Goal: Task Accomplishment & Management: Manage account settings

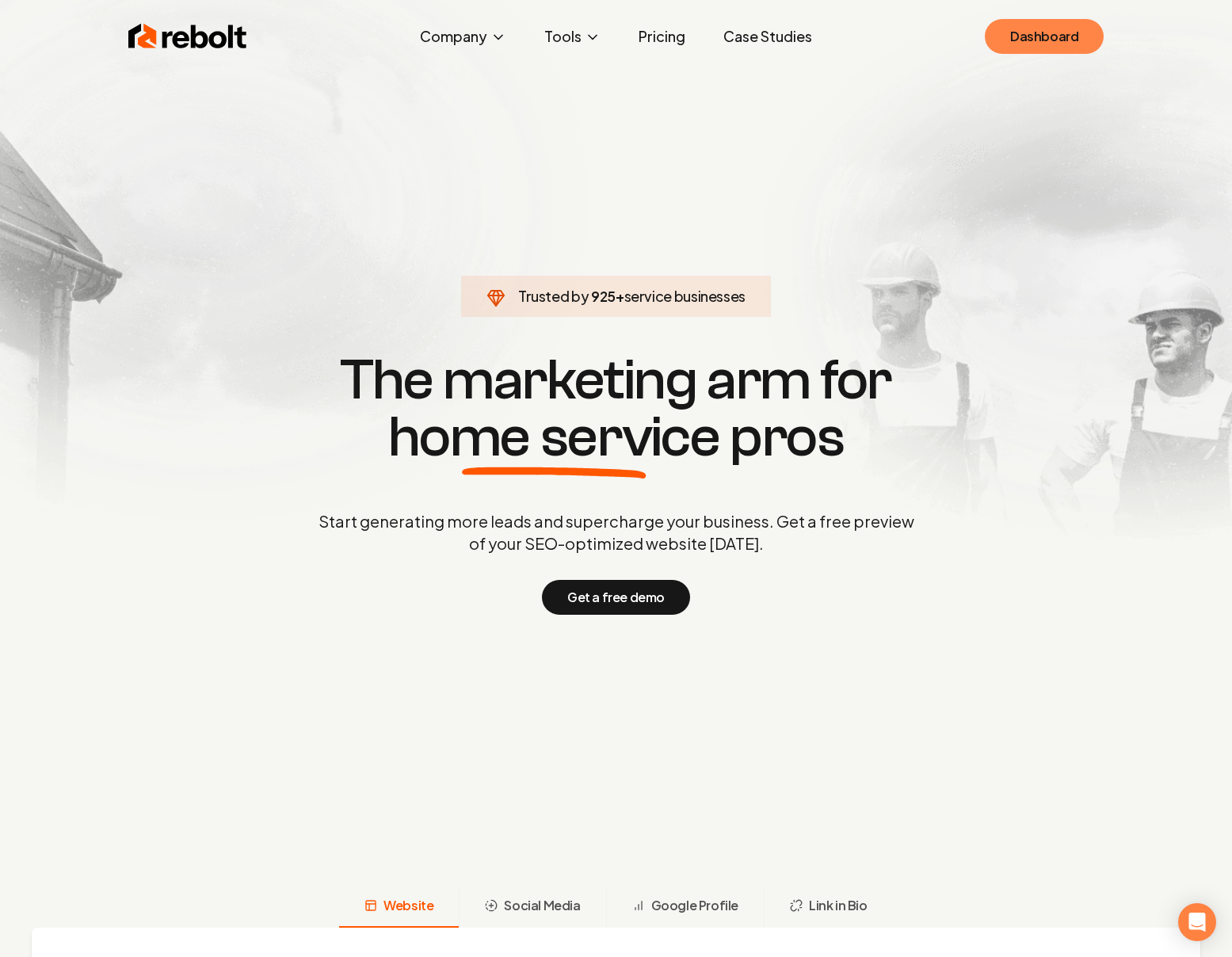
click at [1079, 44] on link "Dashboard" at bounding box center [1044, 36] width 119 height 35
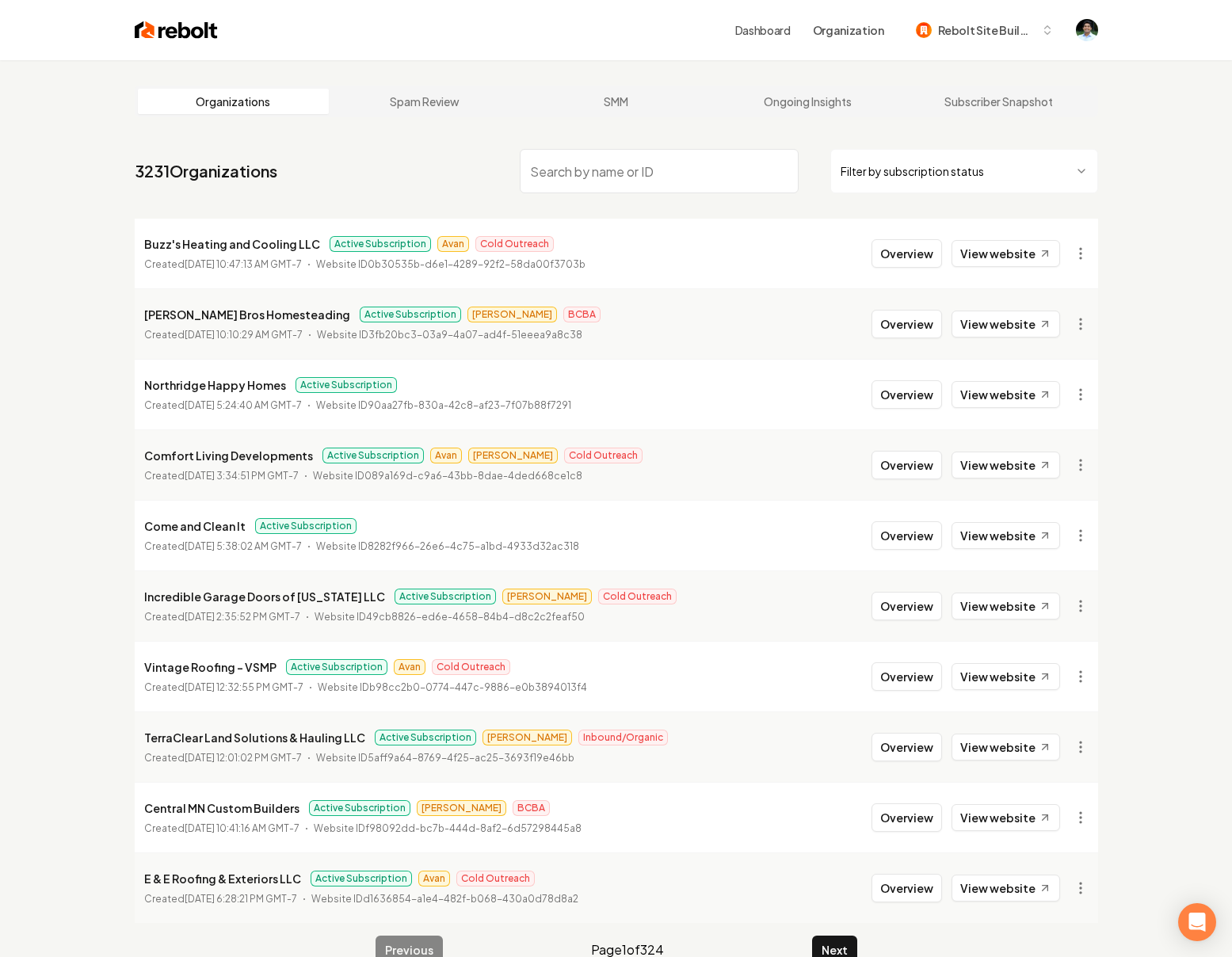
click at [637, 173] on input "search" at bounding box center [660, 171] width 279 height 44
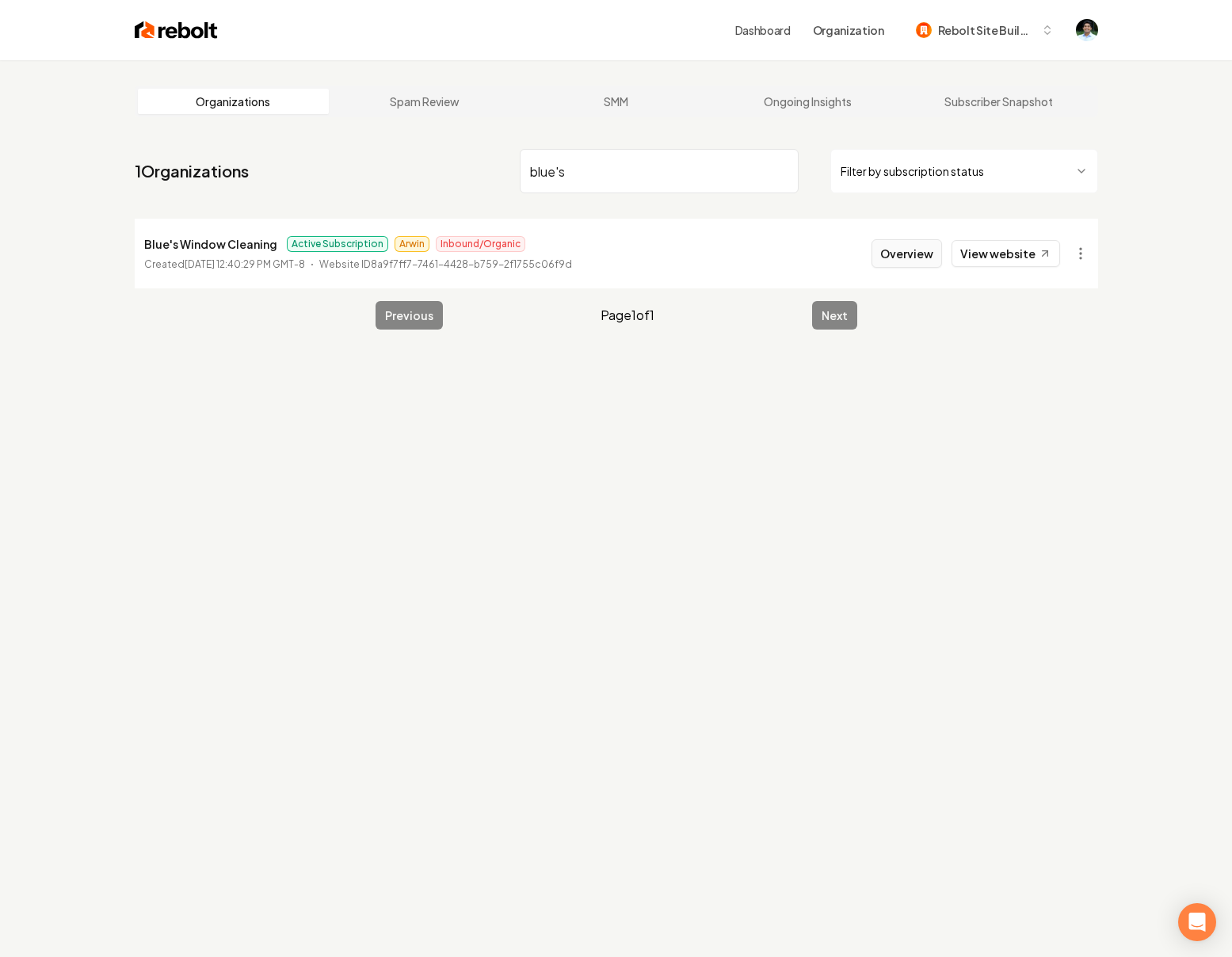
type input "blue's"
click at [934, 254] on button "Overview" at bounding box center [907, 253] width 71 height 29
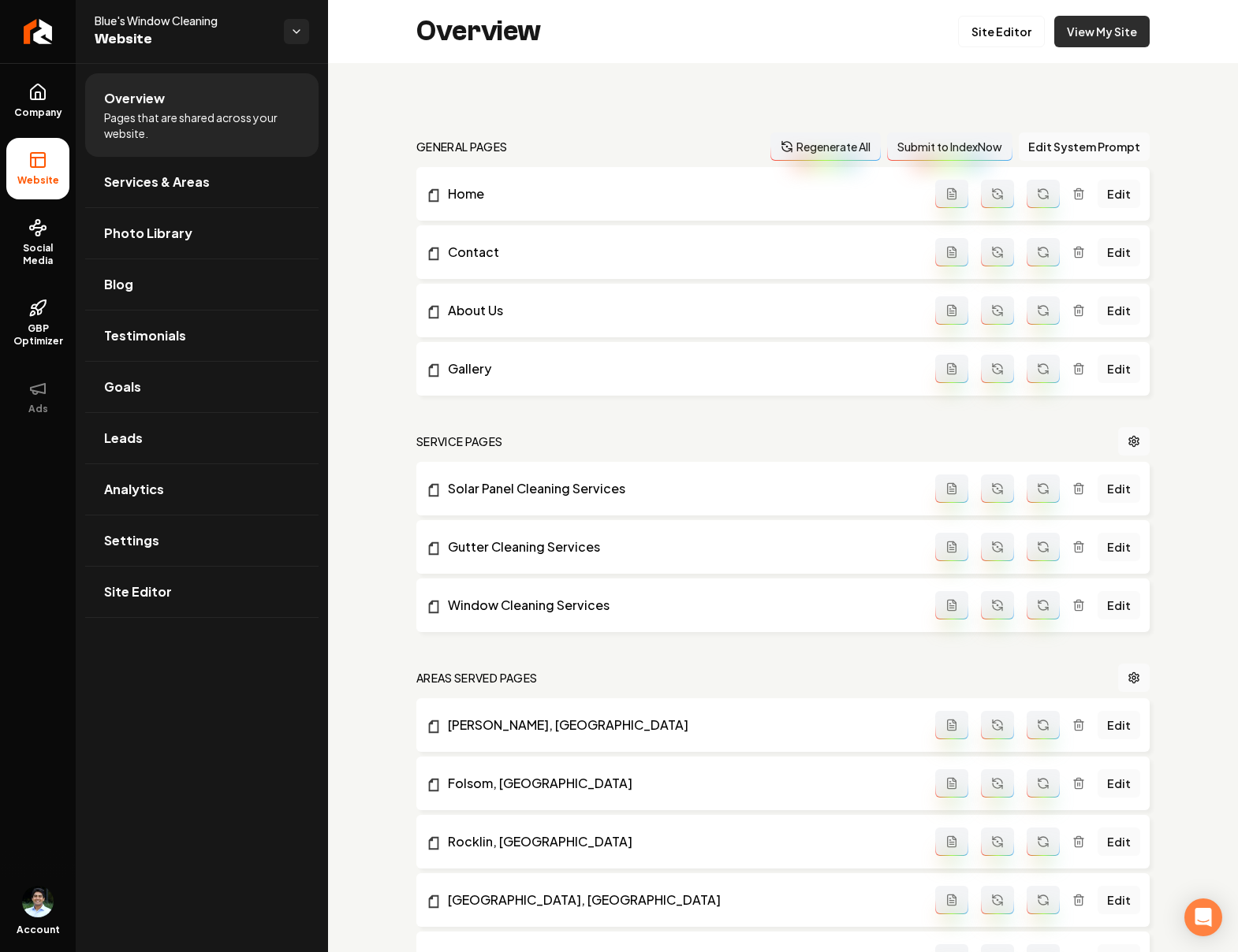
click at [1056, 31] on link "View My Site" at bounding box center [1102, 31] width 96 height 32
click at [1019, 29] on link "Site Editor" at bounding box center [1001, 31] width 87 height 32
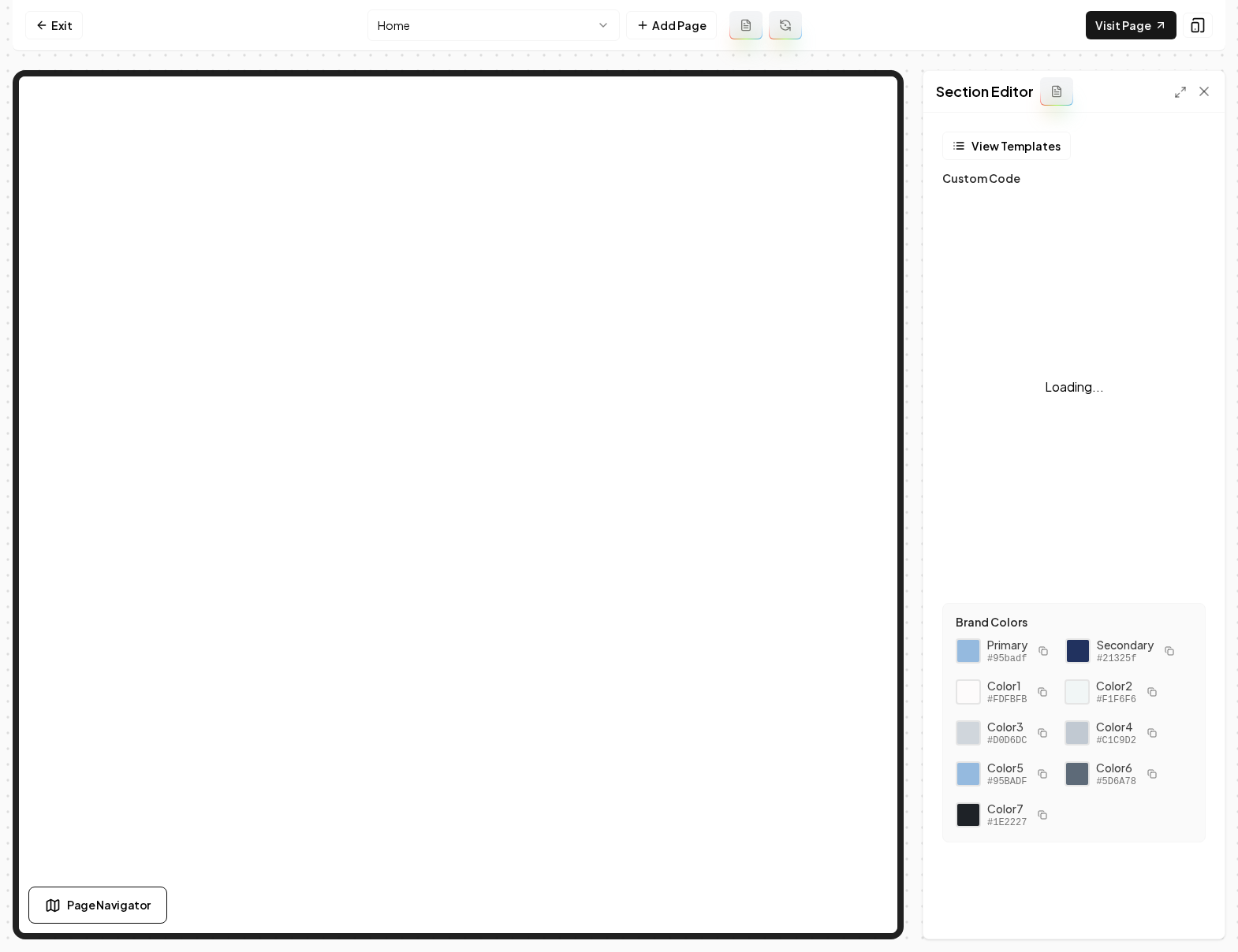
scroll to position [85, 0]
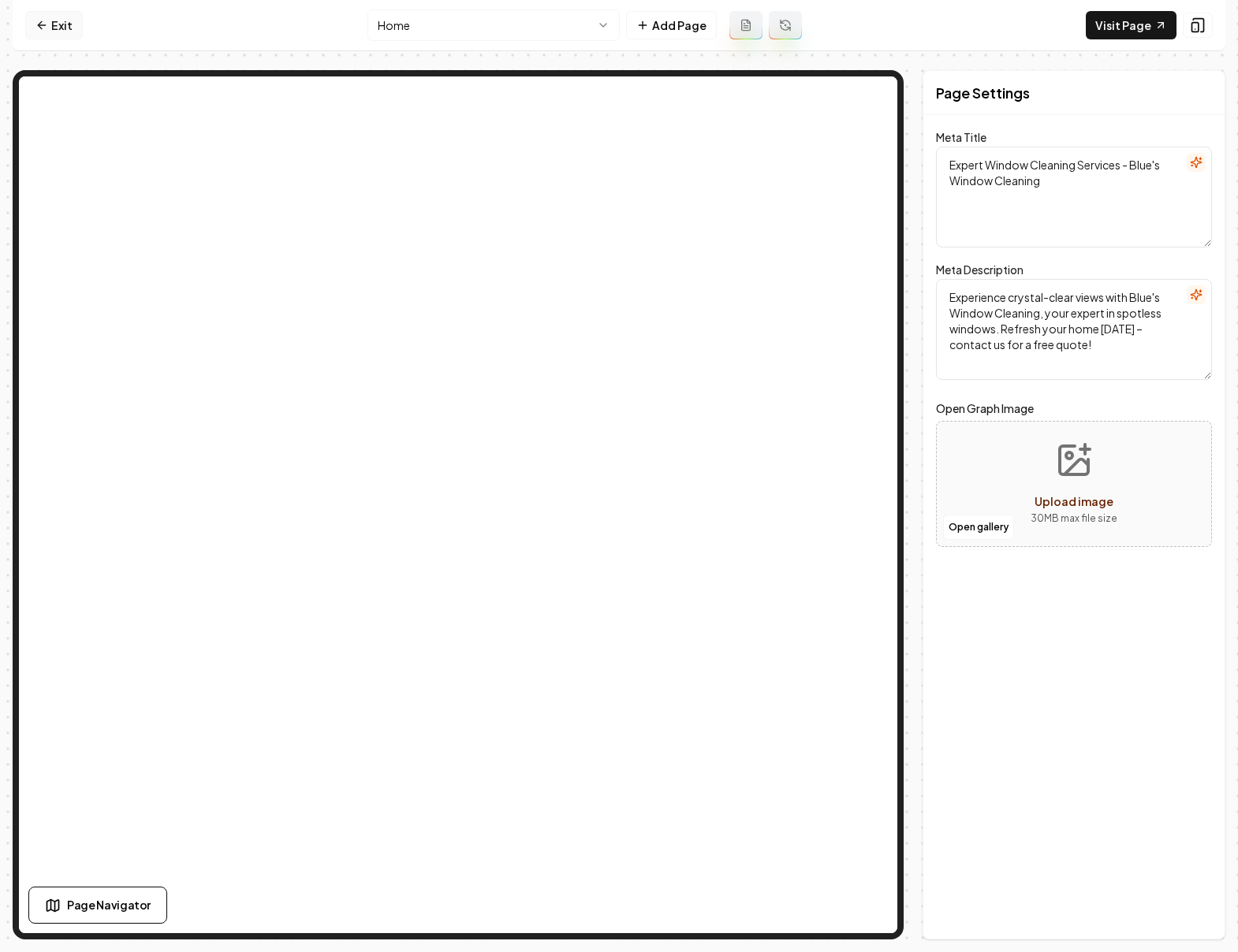
click at [57, 20] on link "Exit" at bounding box center [54, 25] width 57 height 29
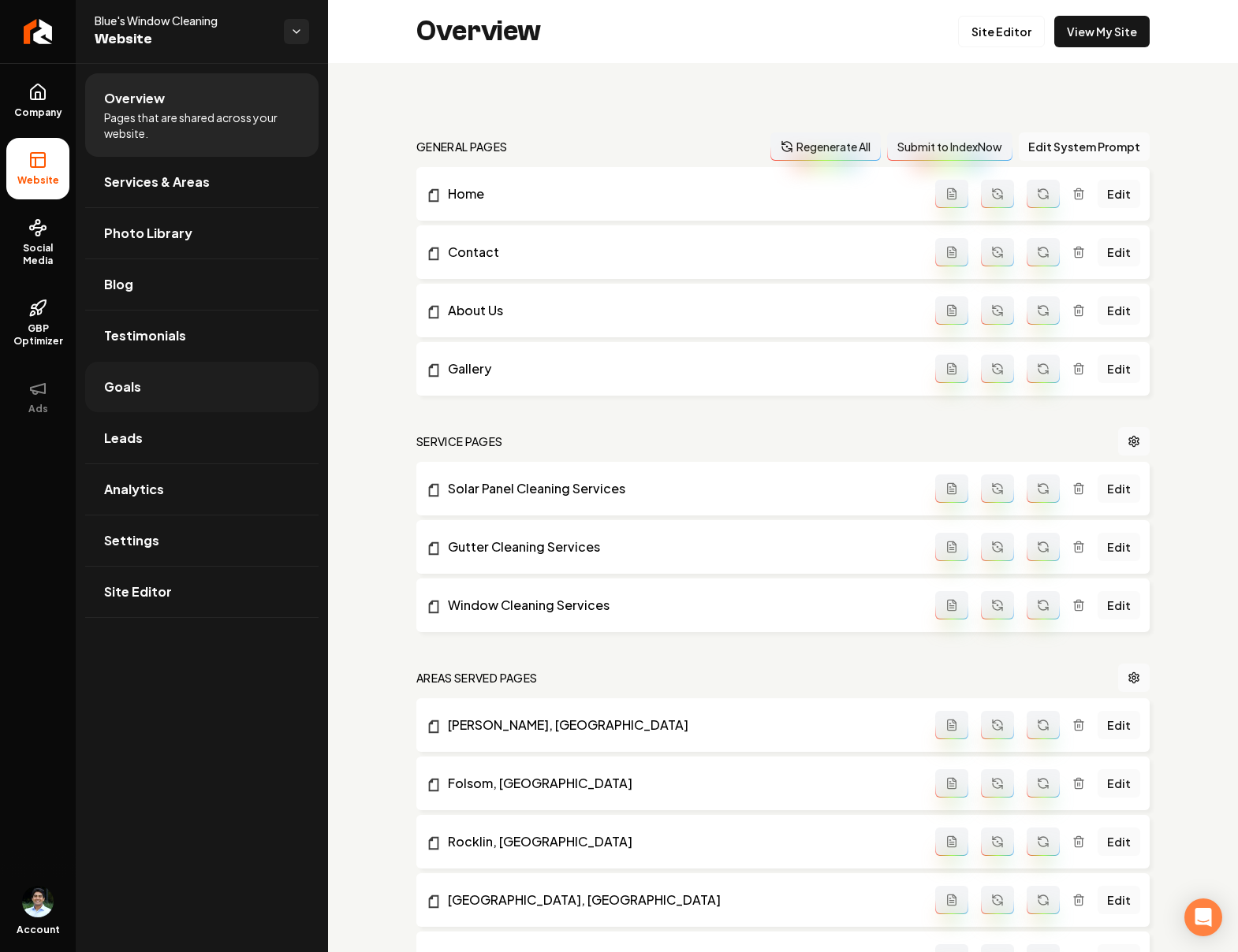
click at [129, 386] on span "Goals" at bounding box center [122, 387] width 37 height 19
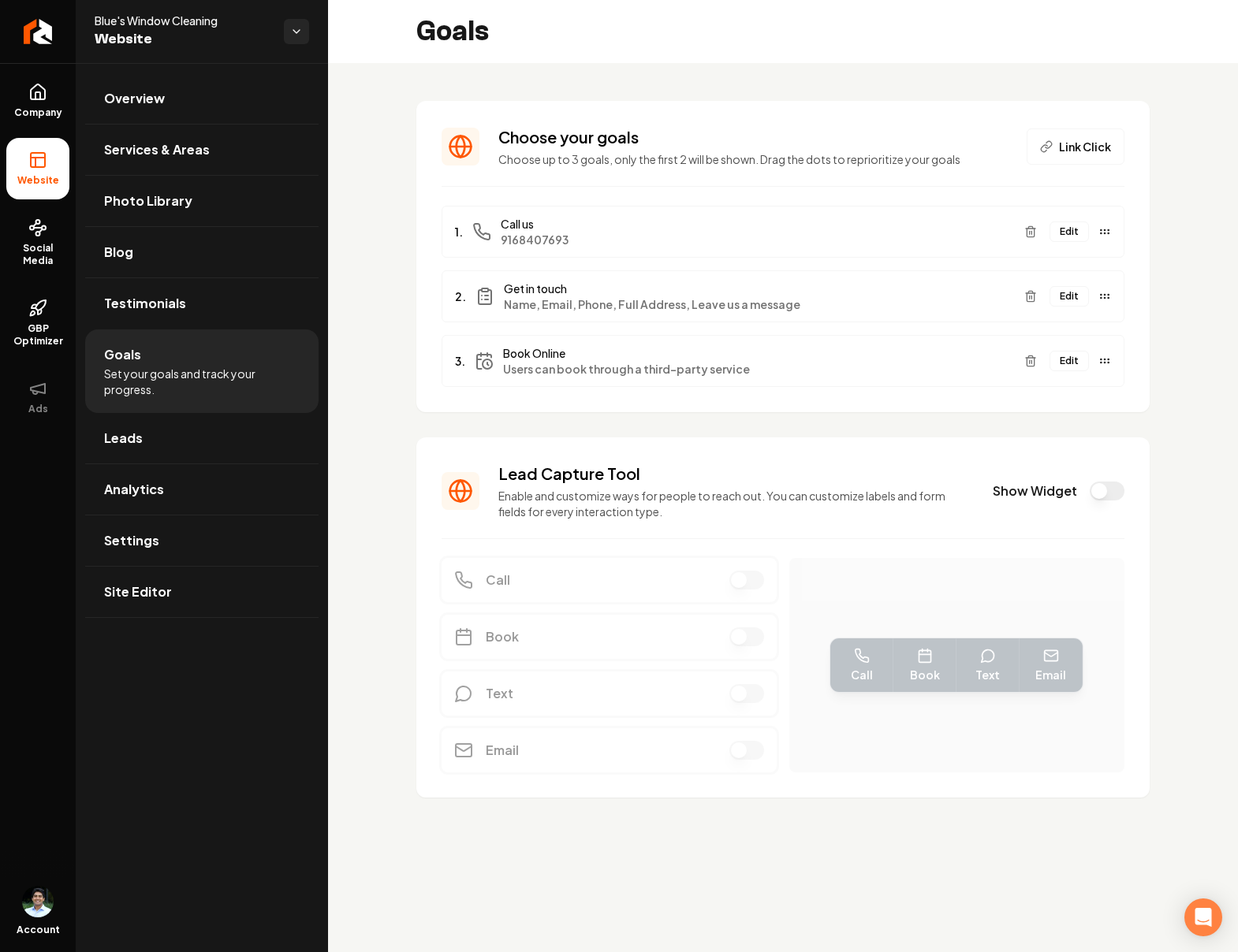
click at [1102, 491] on button "Show Widget" at bounding box center [1106, 490] width 34 height 19
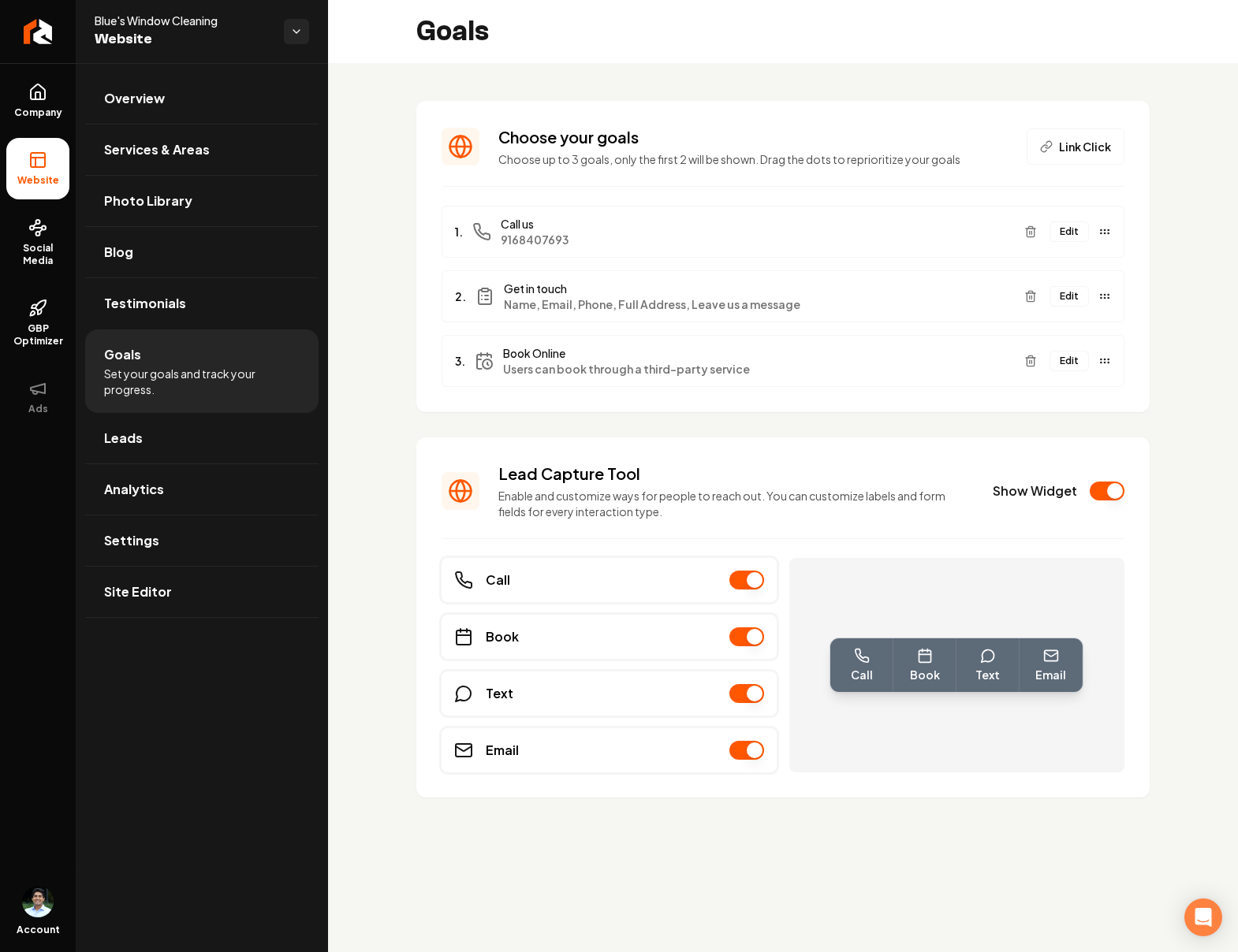
click at [755, 748] on button "Main content area" at bounding box center [746, 750] width 34 height 19
click at [788, 801] on div "Choose your goals Choose up to 3 goals, only the first 2 will be shown. Drag th…" at bounding box center [782, 462] width 910 height 798
click at [154, 109] on link "Overview" at bounding box center [202, 99] width 234 height 51
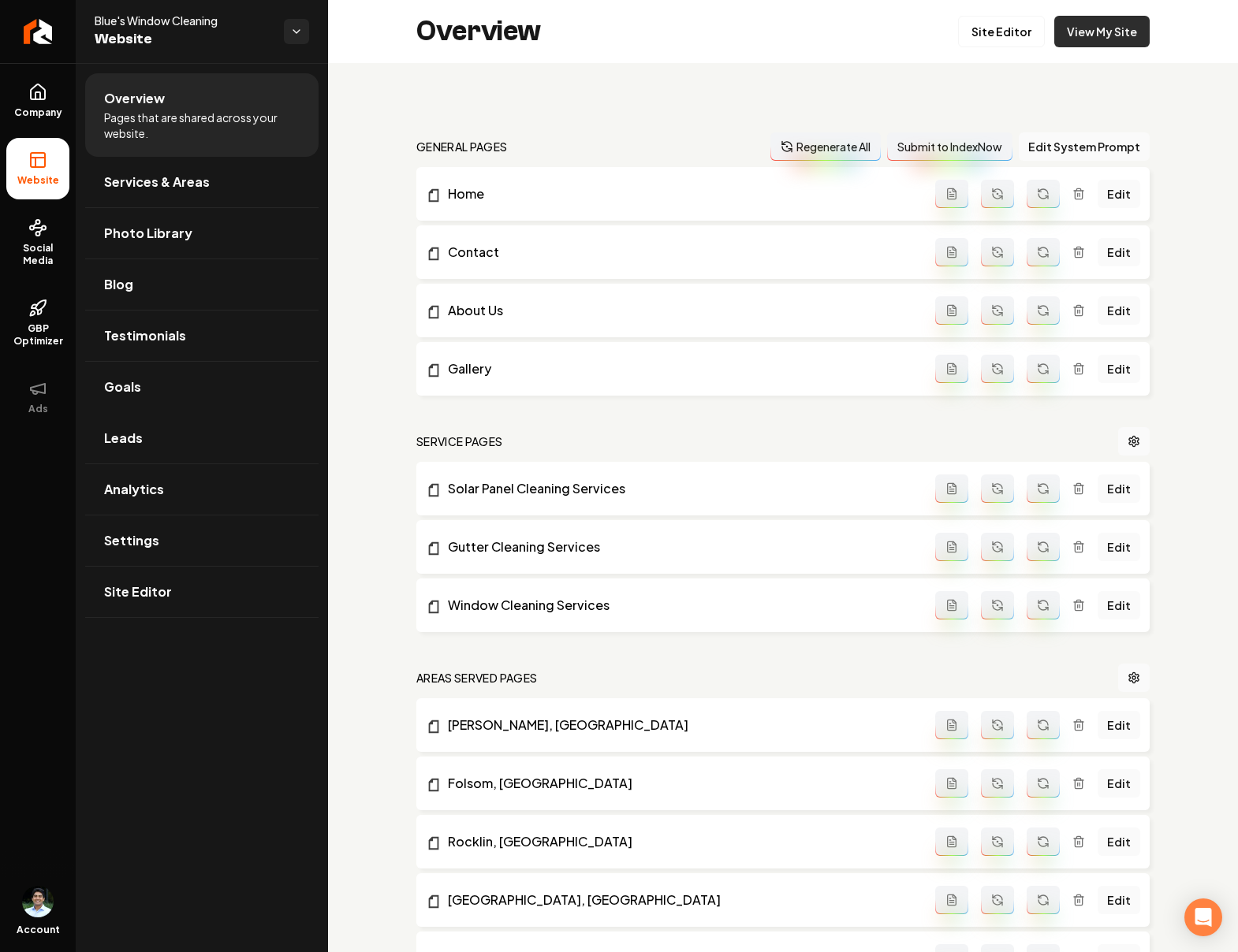
click at [1100, 24] on link "View My Site" at bounding box center [1102, 31] width 96 height 32
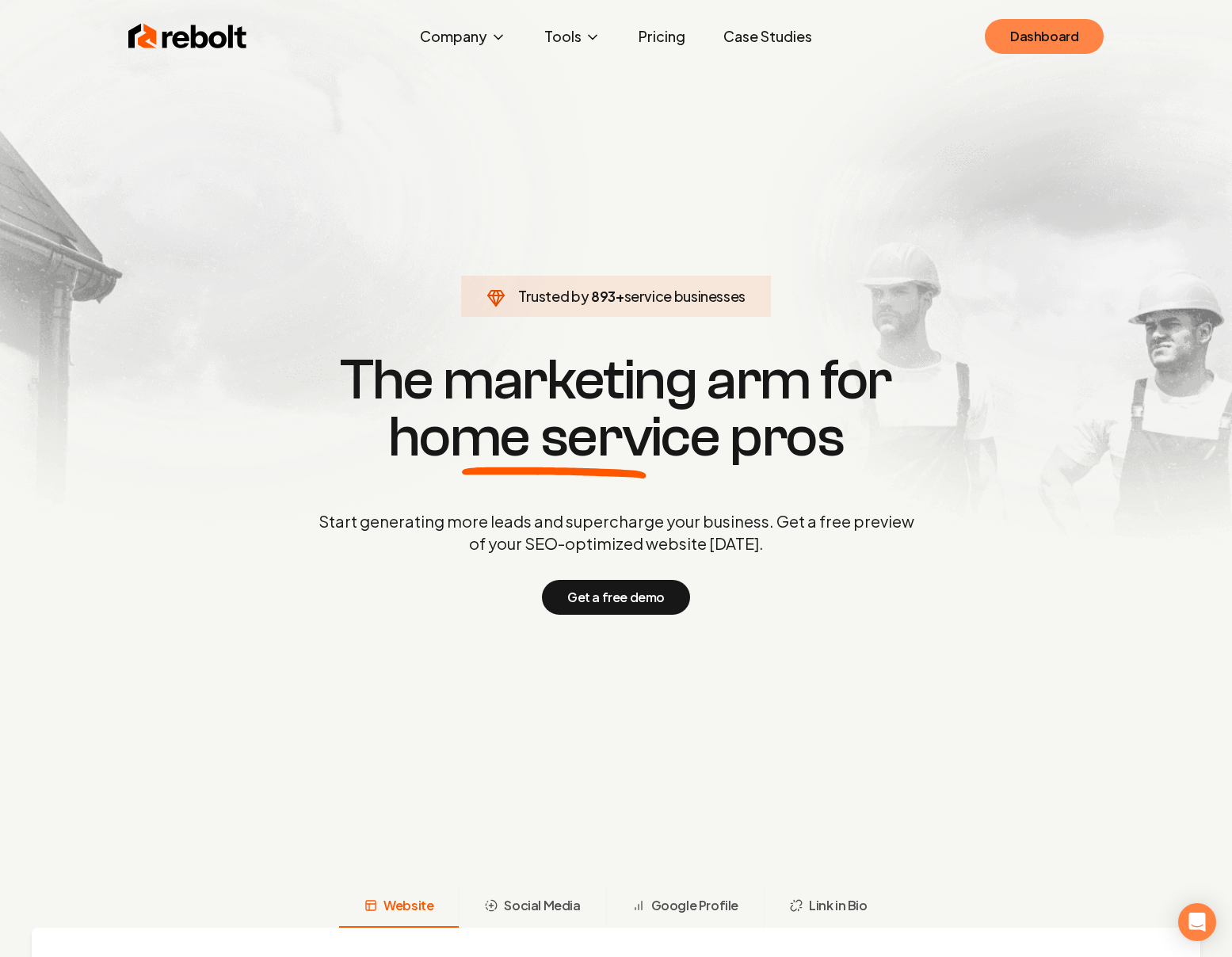
click at [1100, 29] on link "Dashboard" at bounding box center [1044, 36] width 119 height 35
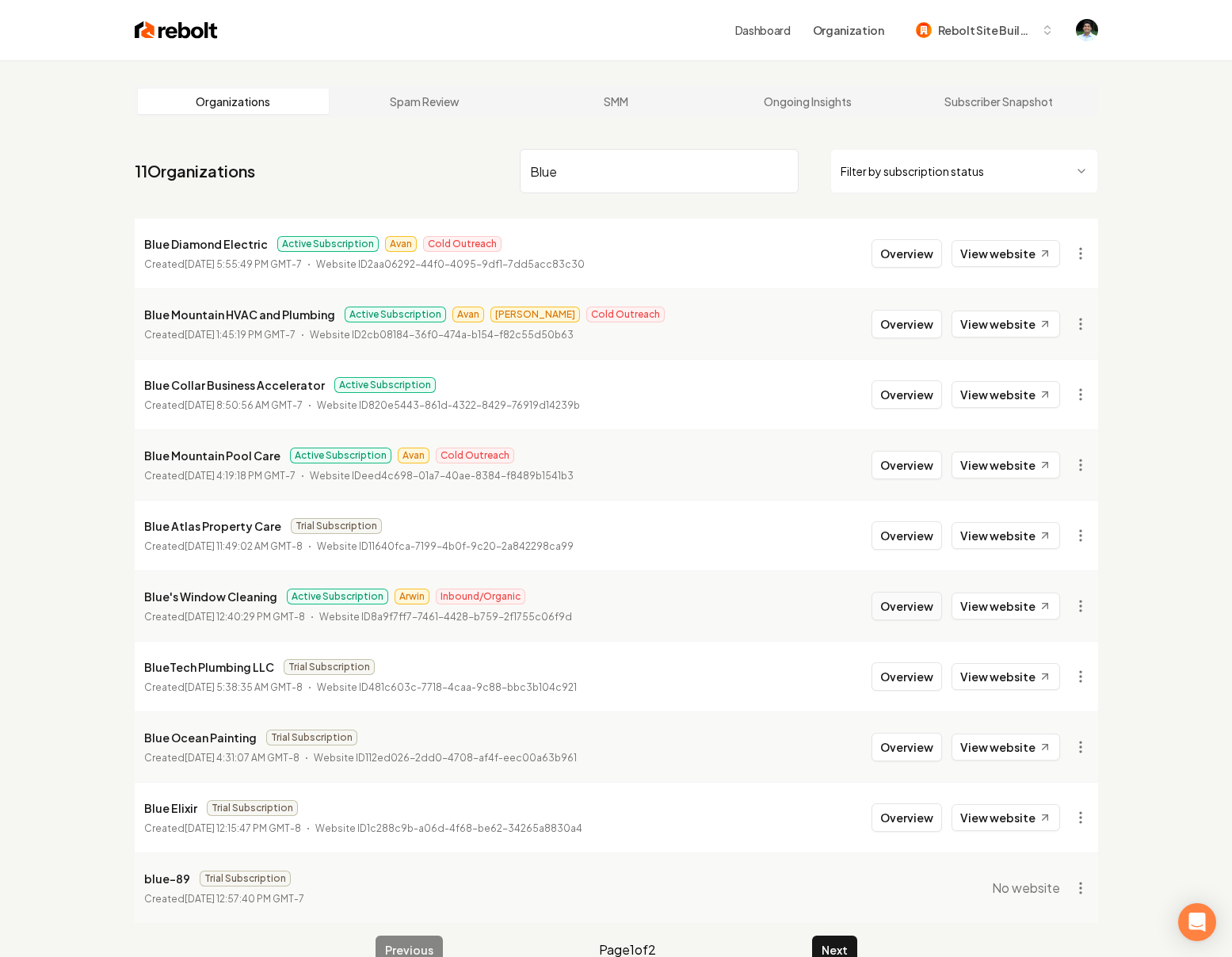
type input "Blue"
click at [935, 610] on button "Overview" at bounding box center [907, 606] width 71 height 29
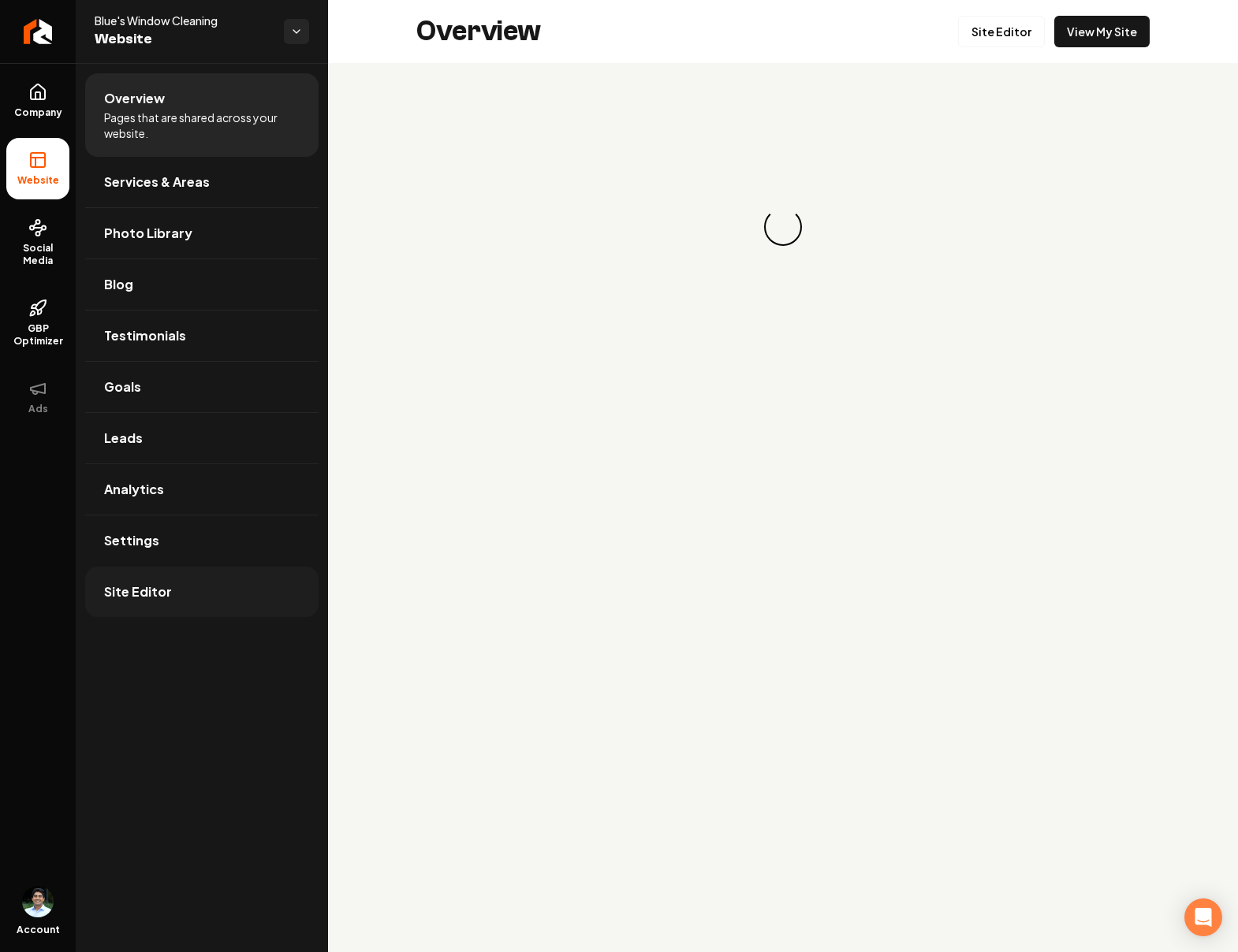
click at [144, 587] on span "Site Editor" at bounding box center [137, 592] width 68 height 19
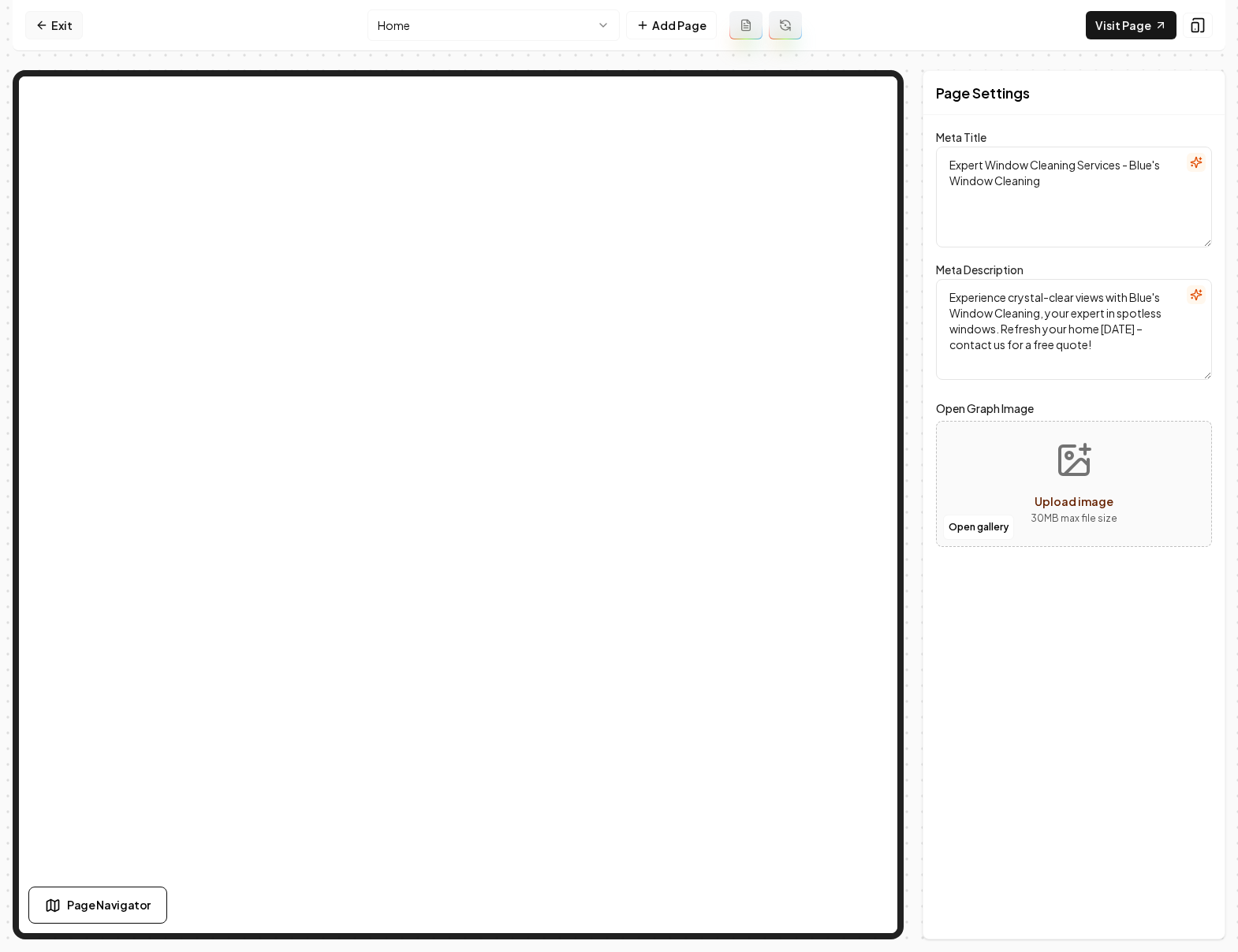
click at [38, 29] on icon at bounding box center [41, 25] width 12 height 12
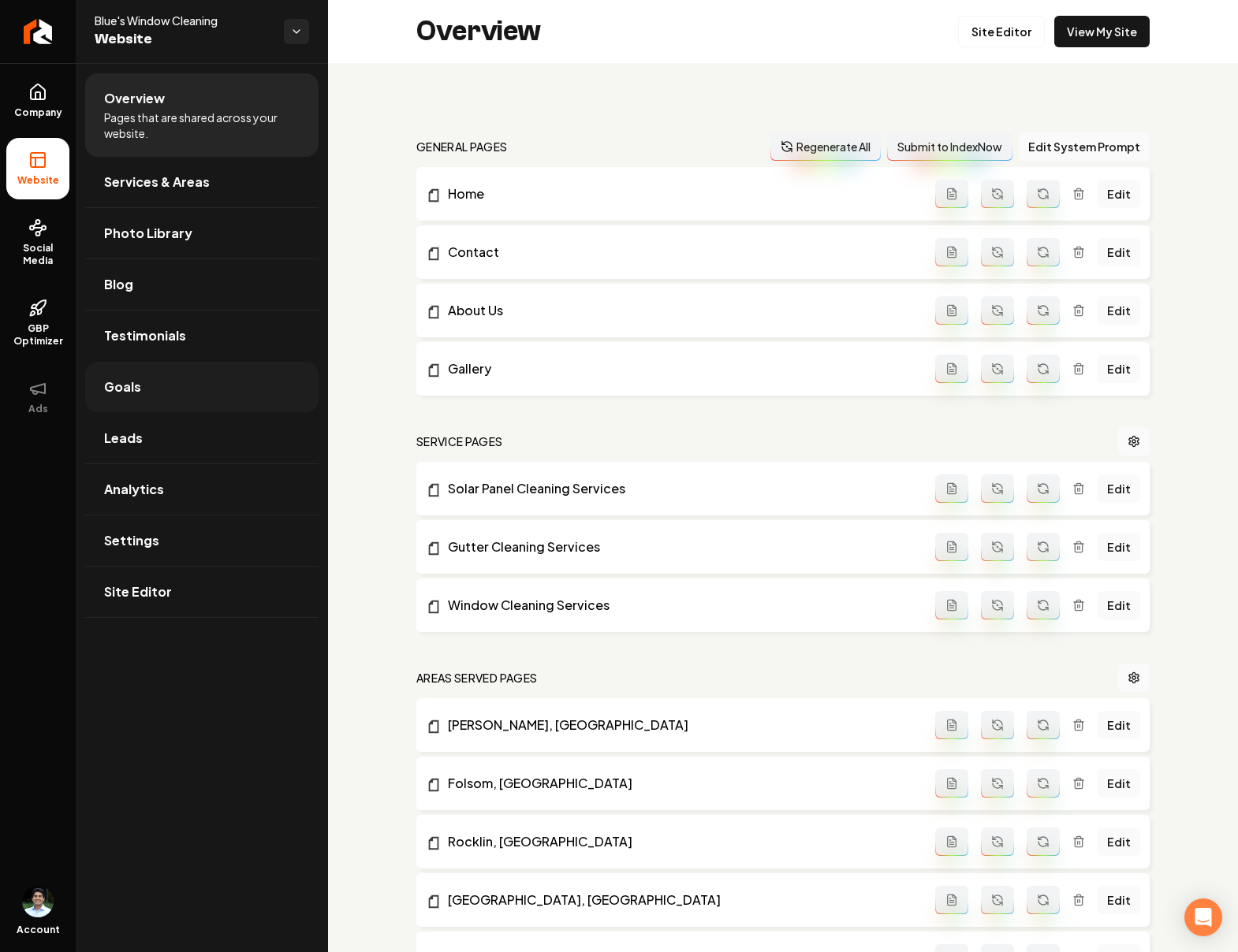
click at [131, 382] on span "Goals" at bounding box center [122, 387] width 37 height 19
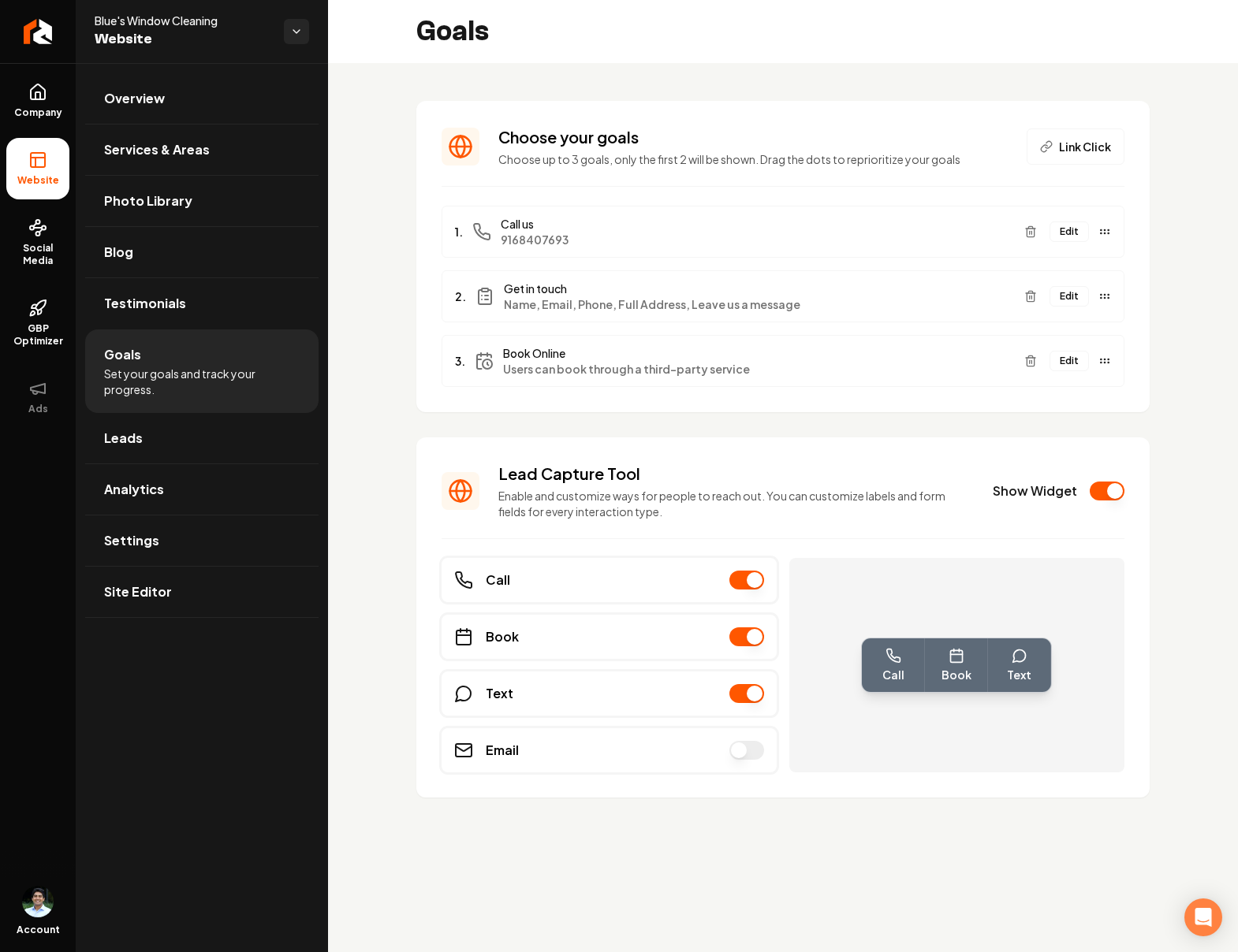
click at [744, 636] on button "Main content area" at bounding box center [746, 637] width 34 height 19
click at [753, 749] on button "Main content area" at bounding box center [746, 750] width 34 height 19
click at [795, 42] on div "Goals" at bounding box center [782, 31] width 910 height 63
click at [42, 99] on icon at bounding box center [38, 92] width 14 height 15
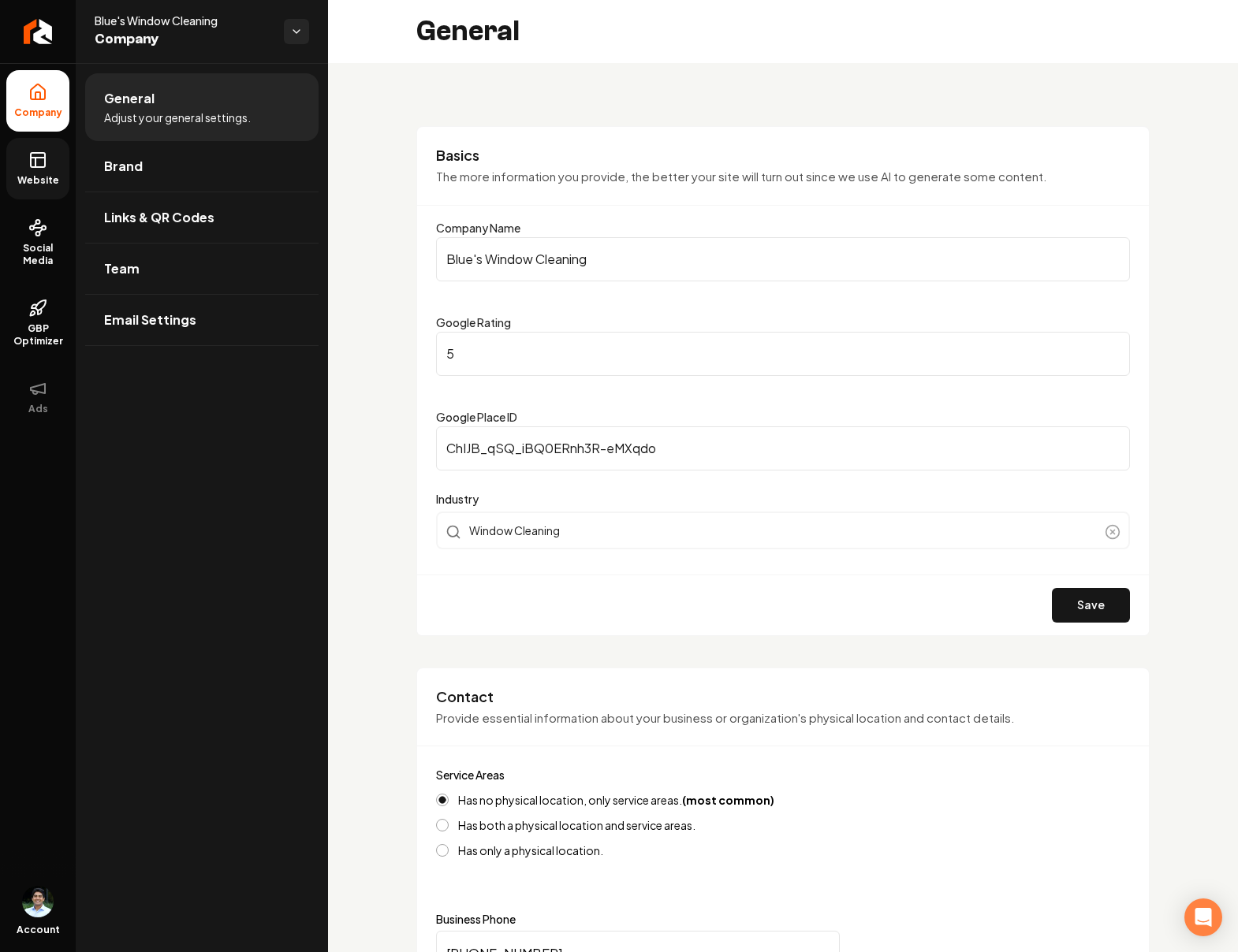
click at [21, 167] on link "Website" at bounding box center [38, 168] width 63 height 61
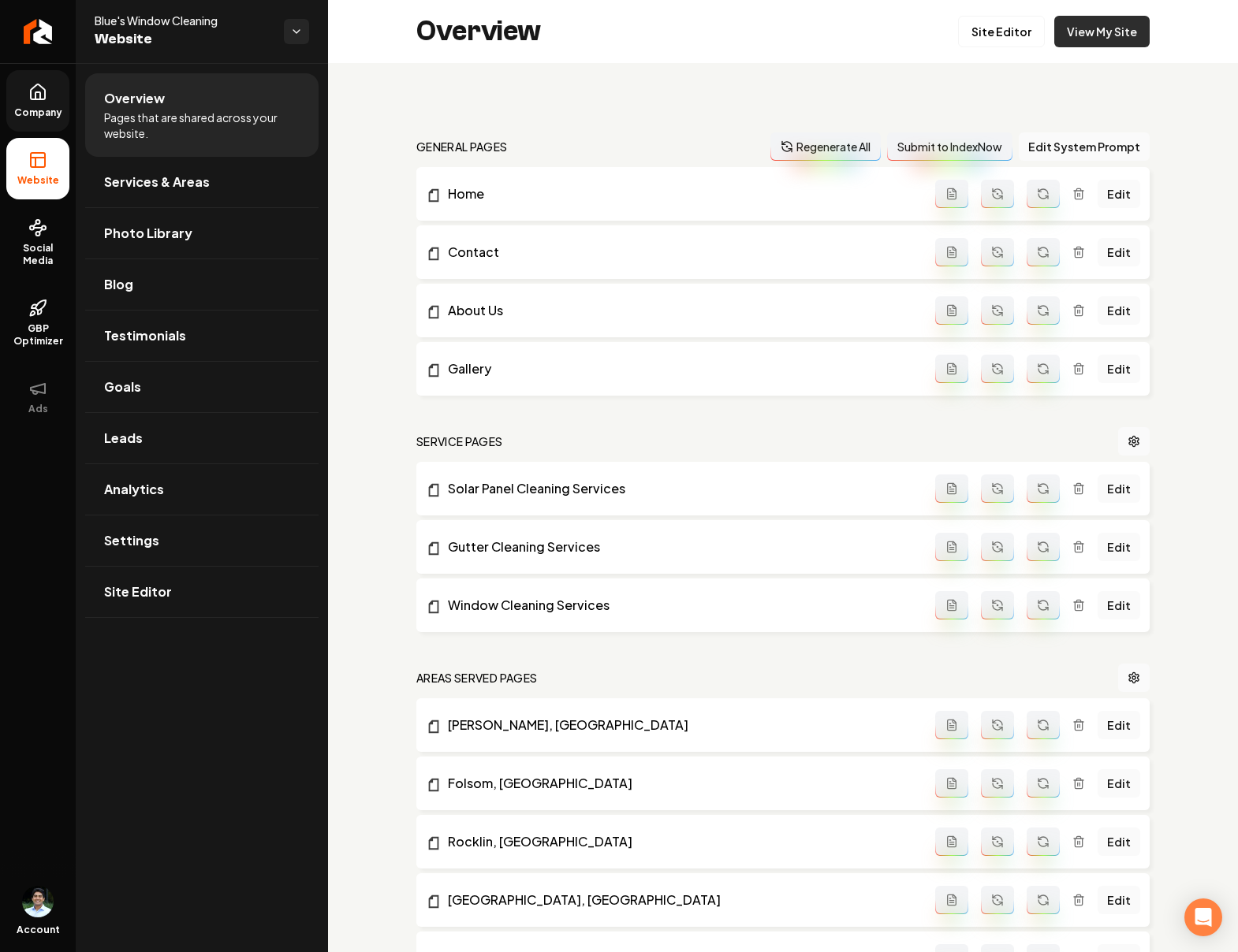
click at [1088, 37] on link "View My Site" at bounding box center [1102, 31] width 96 height 32
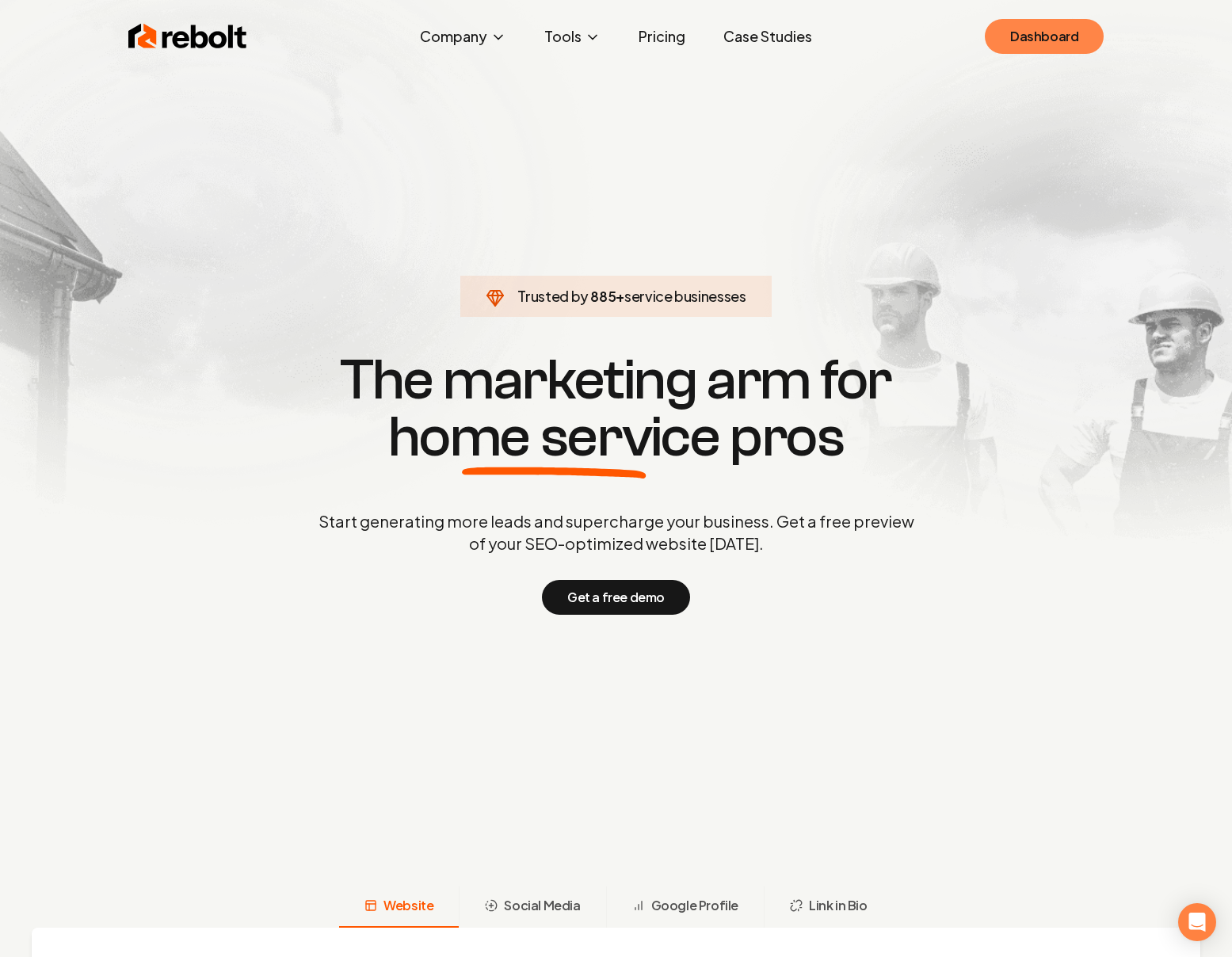
click at [1013, 33] on link "Dashboard" at bounding box center [1044, 36] width 119 height 35
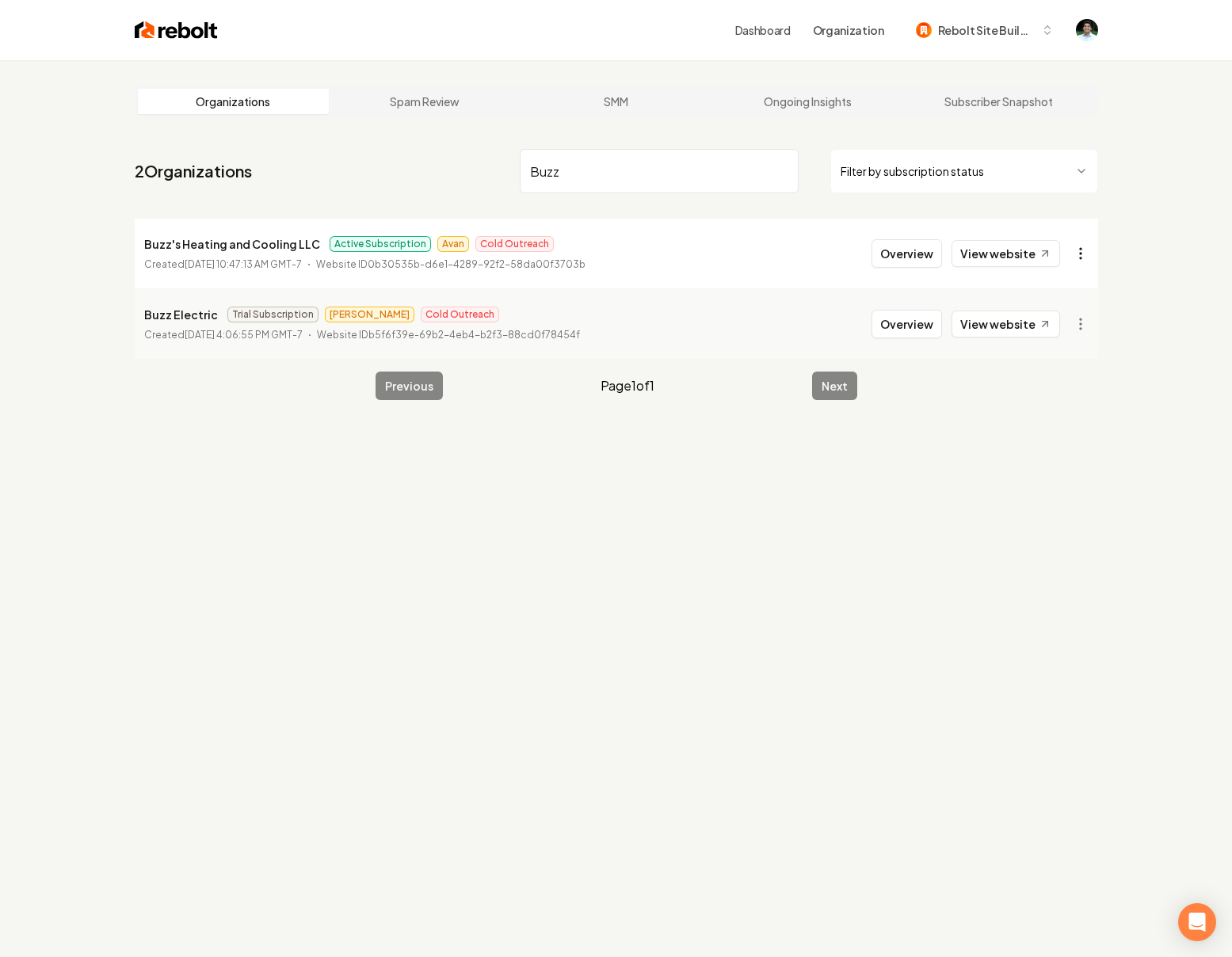
type input "Buzz"
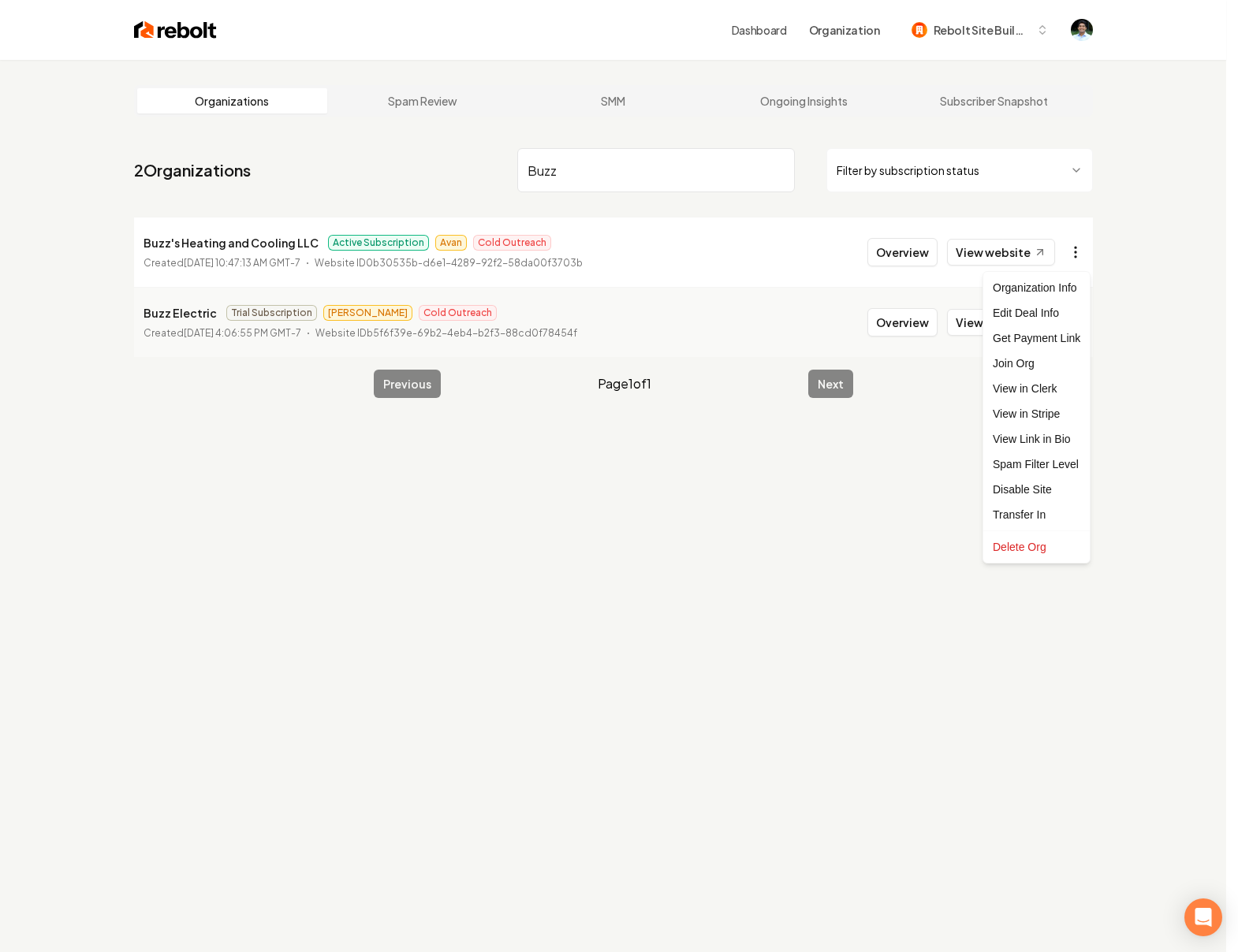
click at [1079, 252] on html "Dashboard Organization Rebolt Site Builder Organizations Spam Review SMM Ongoin…" at bounding box center [619, 476] width 1238 height 952
click at [1019, 422] on link "View in Stripe" at bounding box center [1036, 413] width 101 height 25
